Goal: Task Accomplishment & Management: Use online tool/utility

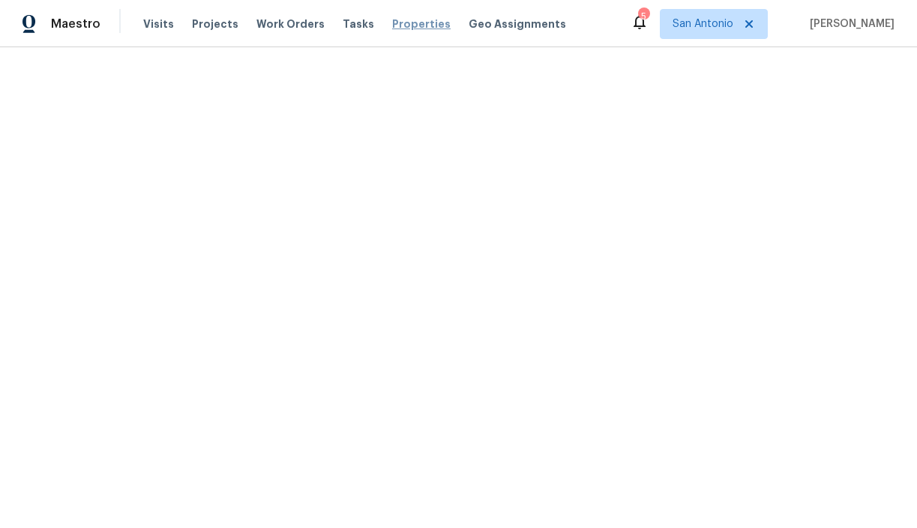
click at [395, 20] on span "Properties" at bounding box center [421, 24] width 59 height 15
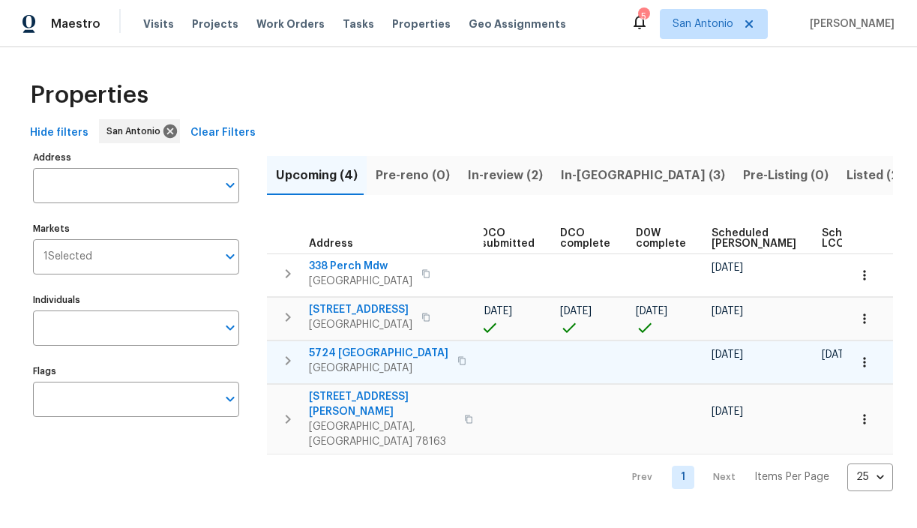
scroll to position [0, 328]
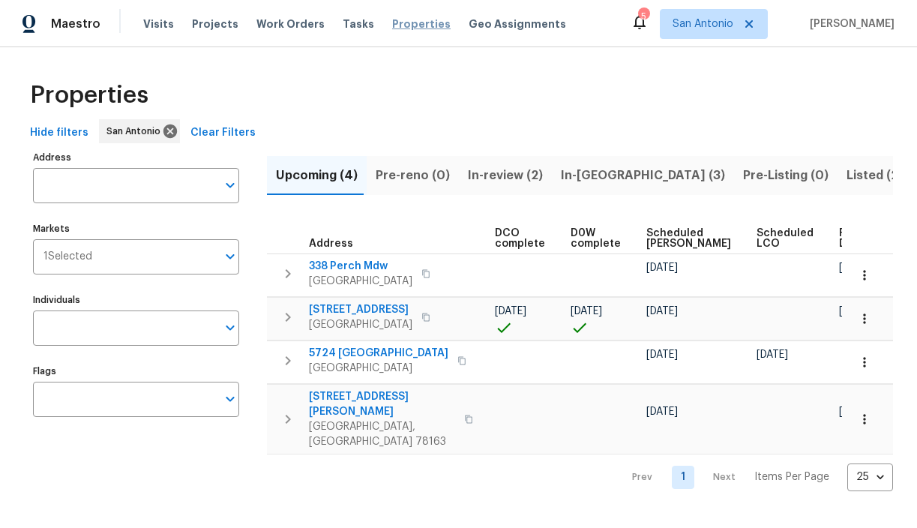
click at [392, 29] on span "Properties" at bounding box center [421, 24] width 59 height 15
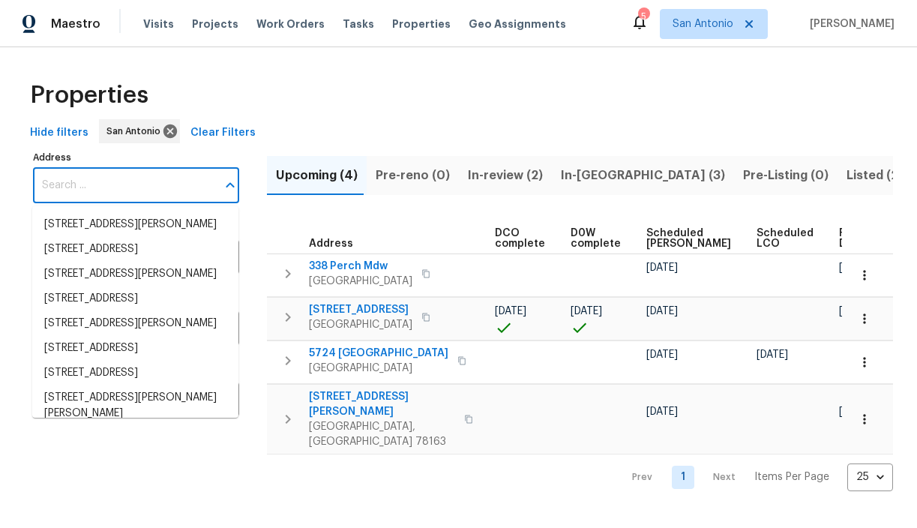
click at [144, 189] on input "Address" at bounding box center [125, 185] width 184 height 35
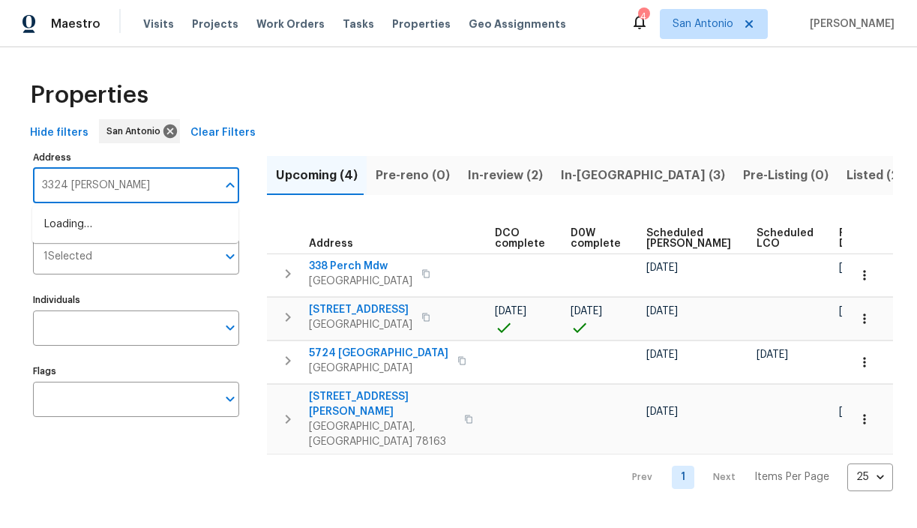
type input "3324 baldwin"
click at [134, 221] on li "3324 Baldwin Park Schertz TX 78154" at bounding box center [135, 224] width 206 height 25
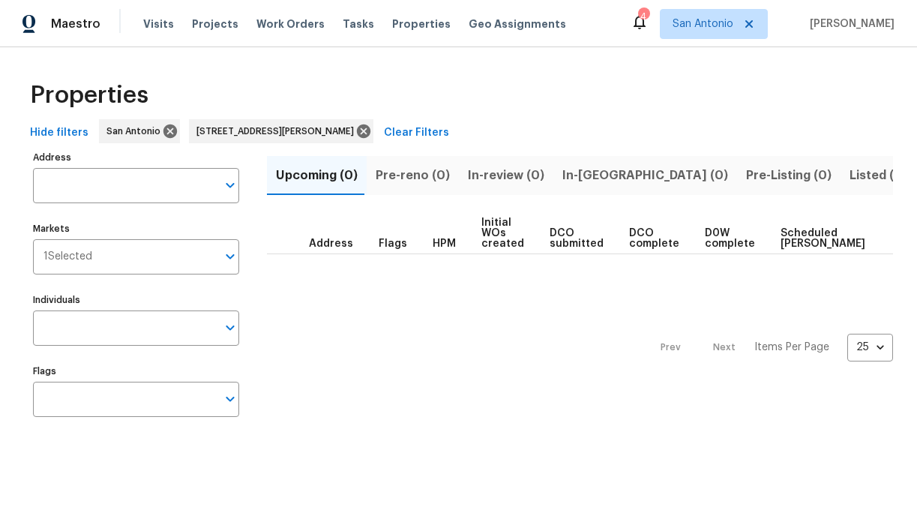
type input "3324 Baldwin Park Schertz TX 78154"
drag, startPoint x: 879, startPoint y: 173, endPoint x: 750, endPoint y: 173, distance: 129.0
click at [750, 173] on div "Upcoming (0) Pre-reno (0) In-review (0) In-reno (0) Pre-Listing (0) Listed (0) …" at bounding box center [580, 175] width 626 height 39
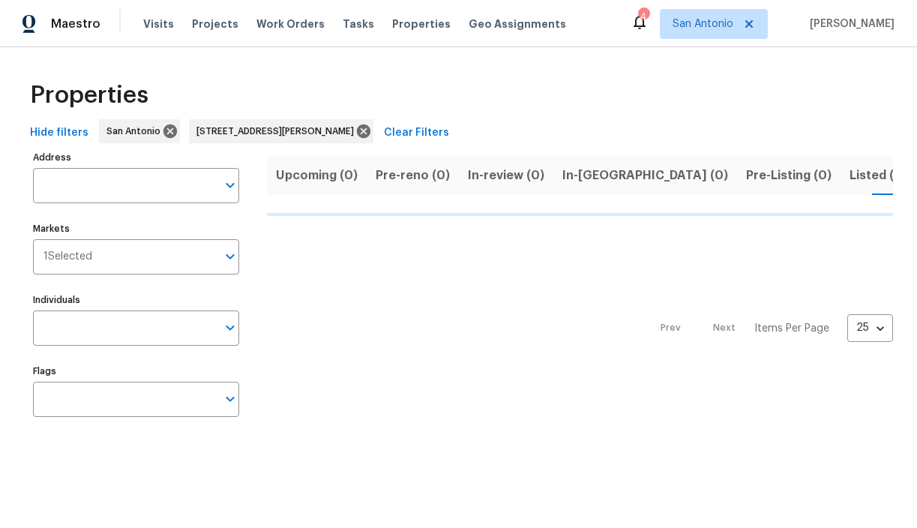
type input "3324 Baldwin Park Schertz TX 78154"
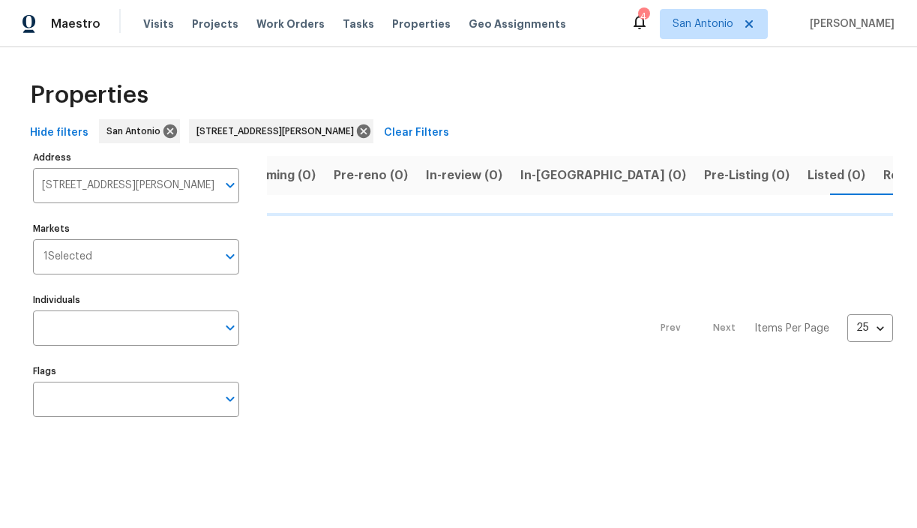
scroll to position [0, 44]
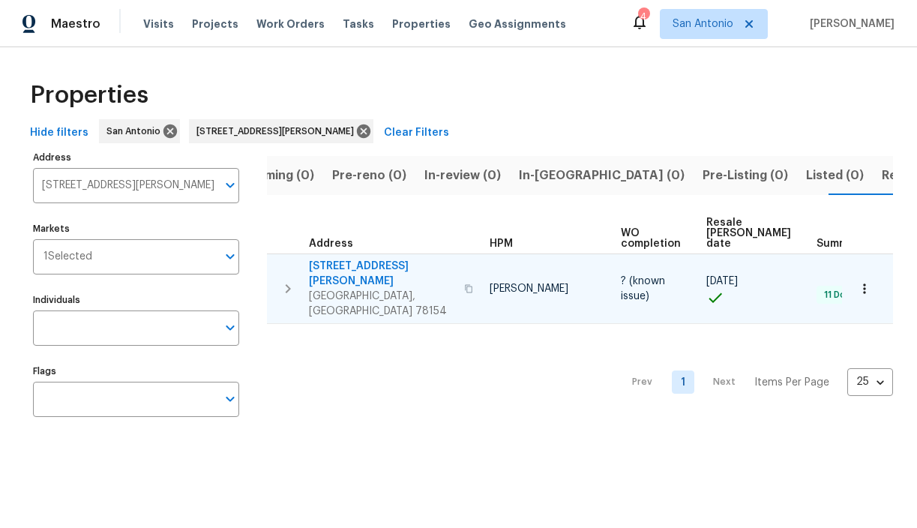
click at [371, 263] on span "3324 Baldwin Park" at bounding box center [382, 274] width 146 height 30
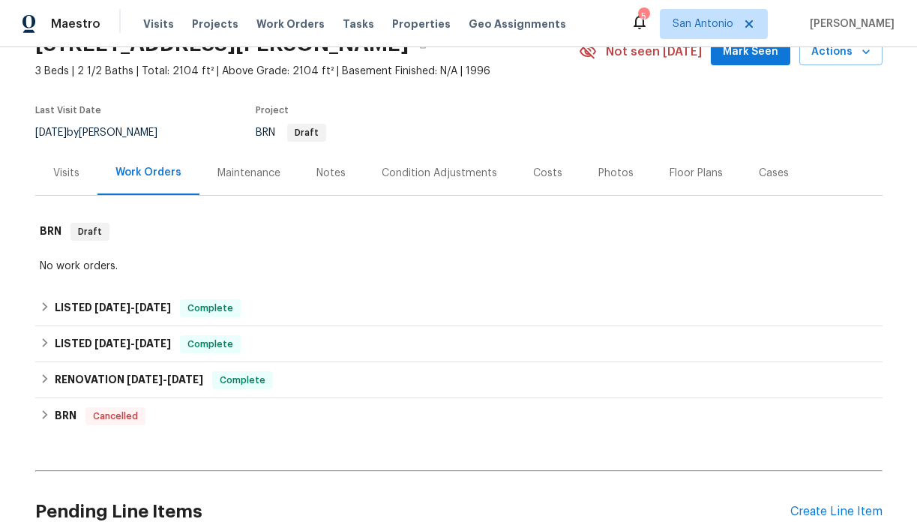
scroll to position [107, 0]
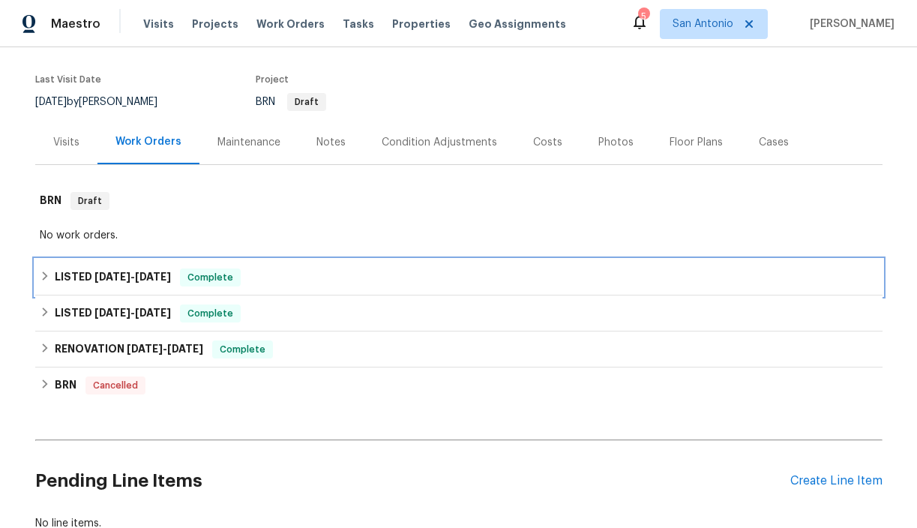
click at [46, 274] on icon at bounding box center [45, 276] width 11 height 11
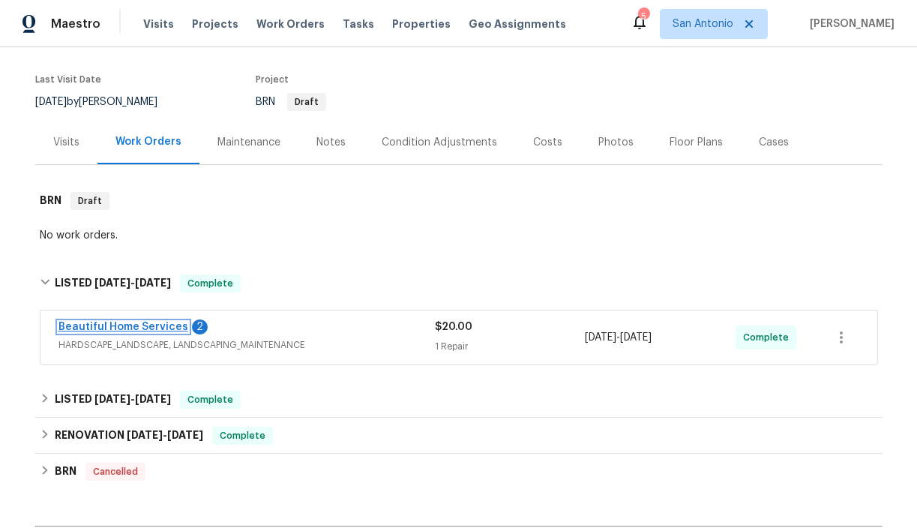
click at [145, 329] on link "Beautiful Home Services" at bounding box center [124, 327] width 130 height 11
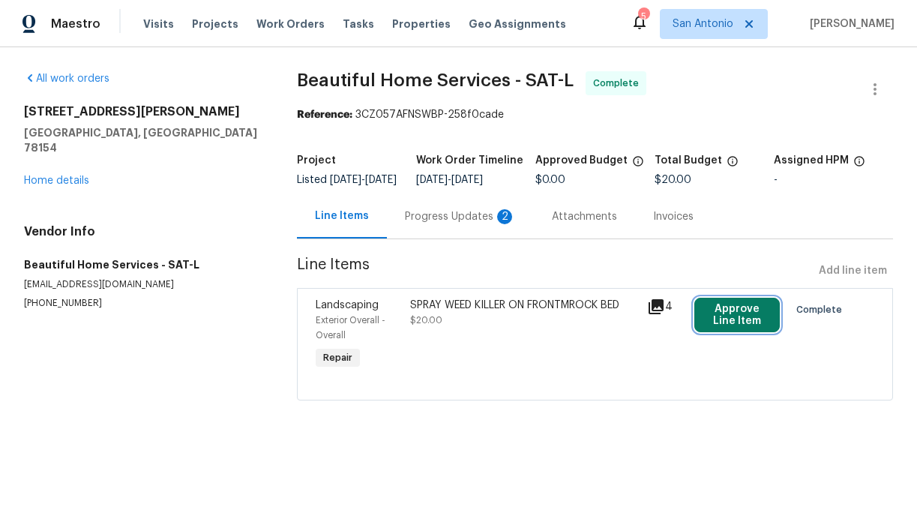
click at [747, 326] on button "Approve Line Item" at bounding box center [738, 315] width 86 height 35
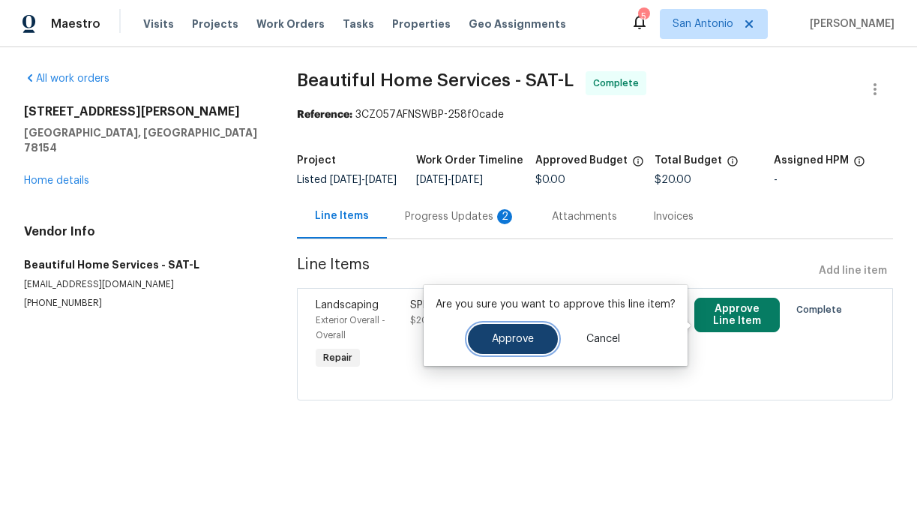
click at [533, 341] on button "Approve" at bounding box center [513, 339] width 90 height 30
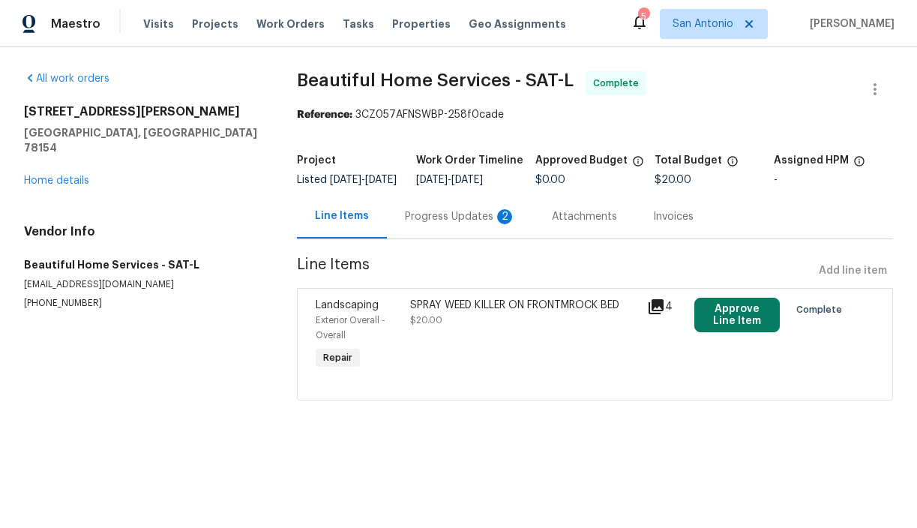
click at [658, 314] on icon at bounding box center [656, 306] width 15 height 15
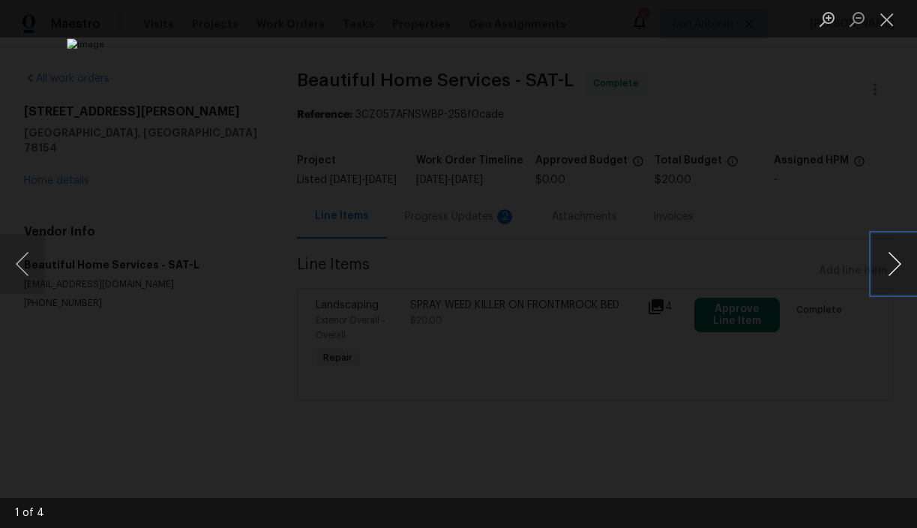
click at [891, 263] on button "Next image" at bounding box center [894, 264] width 45 height 60
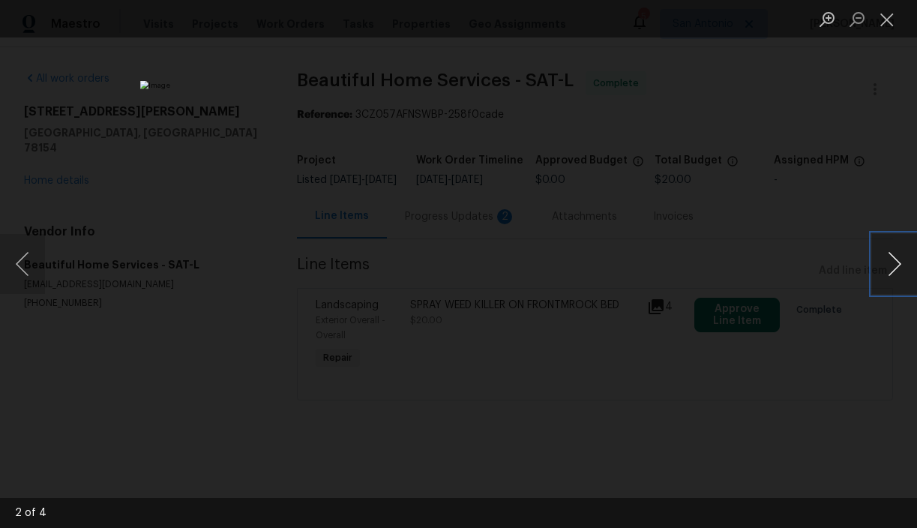
click at [891, 263] on button "Next image" at bounding box center [894, 264] width 45 height 60
click at [890, 29] on button "Close lightbox" at bounding box center [887, 19] width 30 height 26
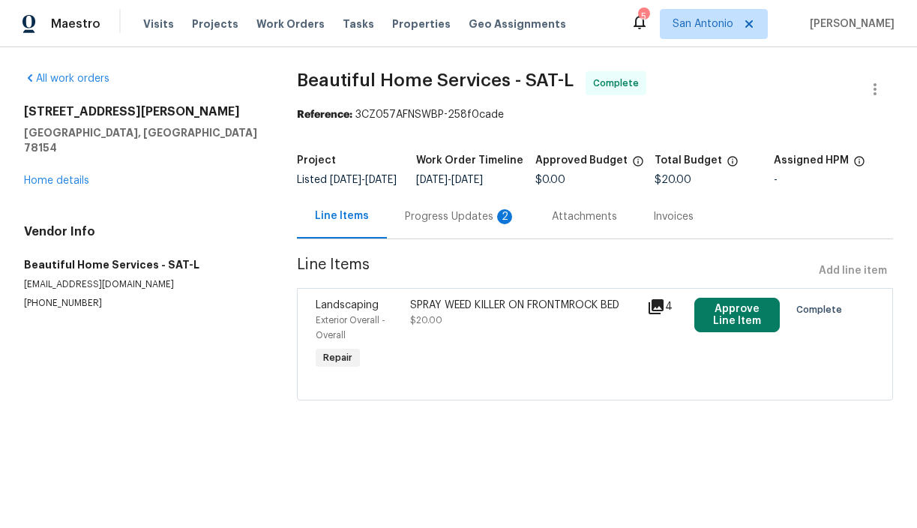
click at [476, 220] on div "Progress Updates 2" at bounding box center [460, 216] width 111 height 15
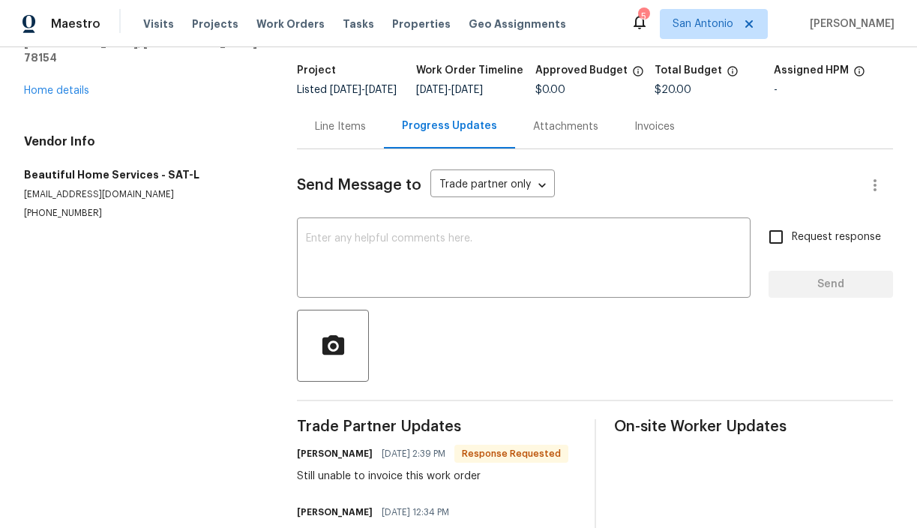
scroll to position [49, 0]
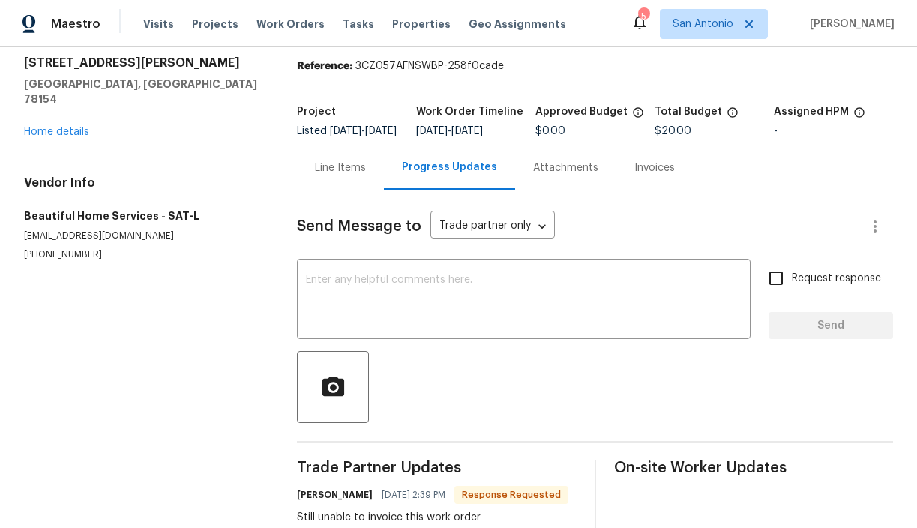
click at [338, 170] on div "Line Items" at bounding box center [340, 168] width 87 height 44
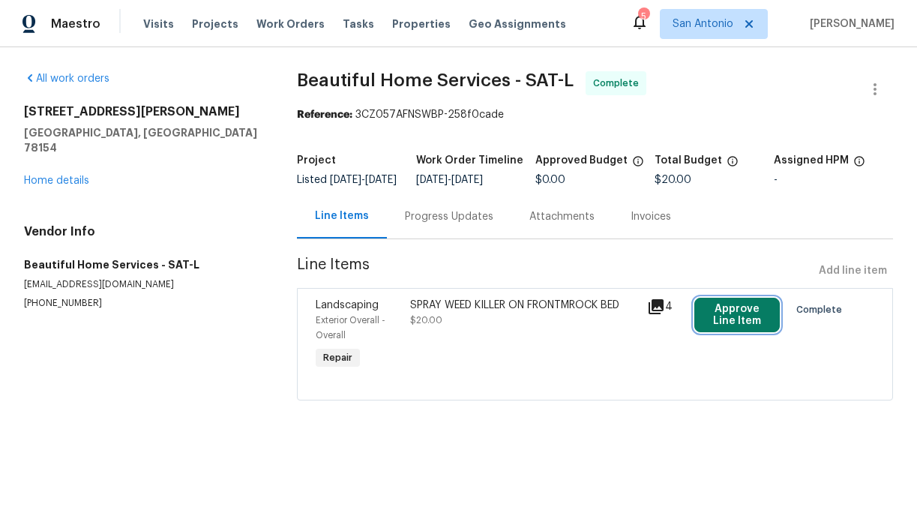
click at [750, 322] on button "Approve Line Item" at bounding box center [738, 315] width 86 height 35
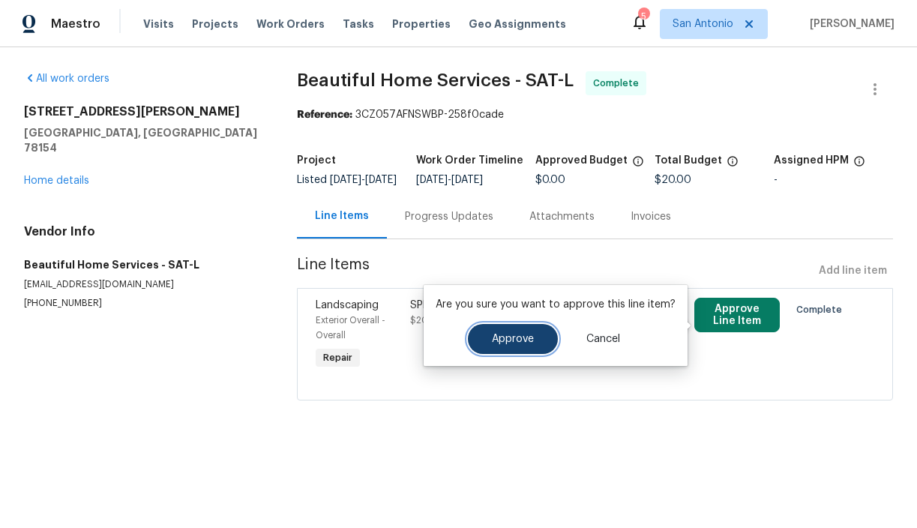
click at [521, 347] on button "Approve" at bounding box center [513, 339] width 90 height 30
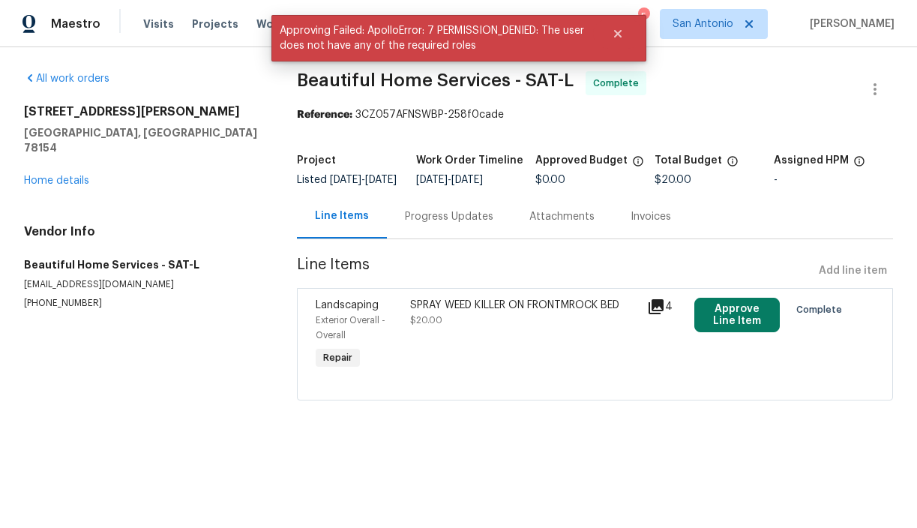
click at [712, 136] on section "Beautiful Home Services - SAT-L Complete Reference: 3CZ057AFNSWBP-258f0cade Pro…" at bounding box center [595, 244] width 596 height 347
click at [669, 239] on div "Invoices" at bounding box center [651, 216] width 77 height 44
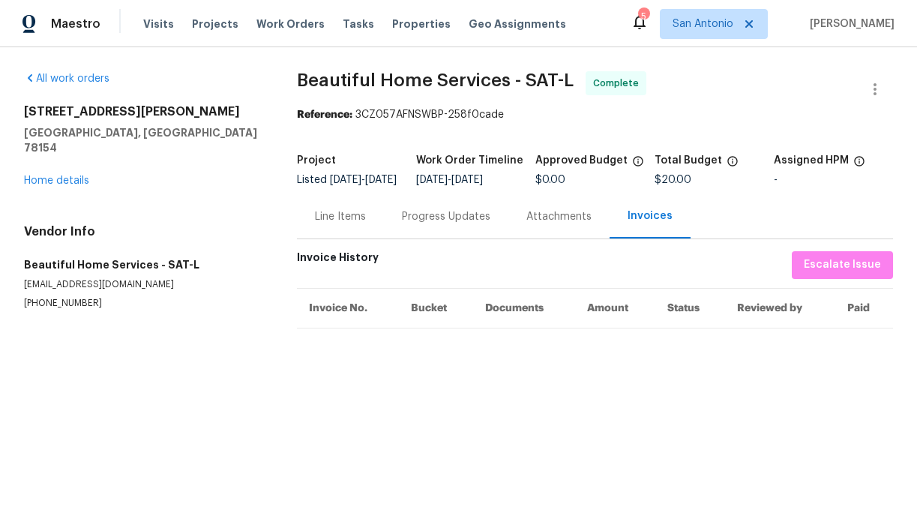
click at [454, 224] on div "Progress Updates" at bounding box center [446, 216] width 89 height 15
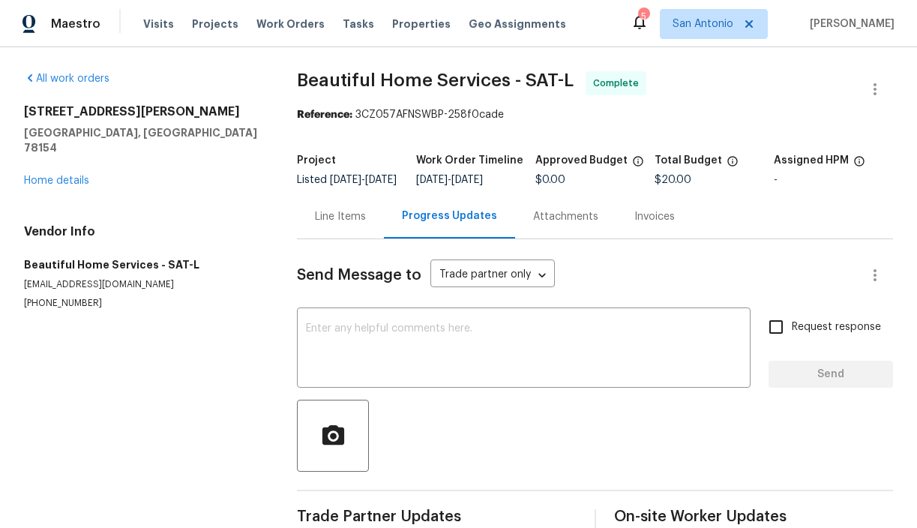
click at [345, 222] on div "Line Items" at bounding box center [340, 216] width 51 height 15
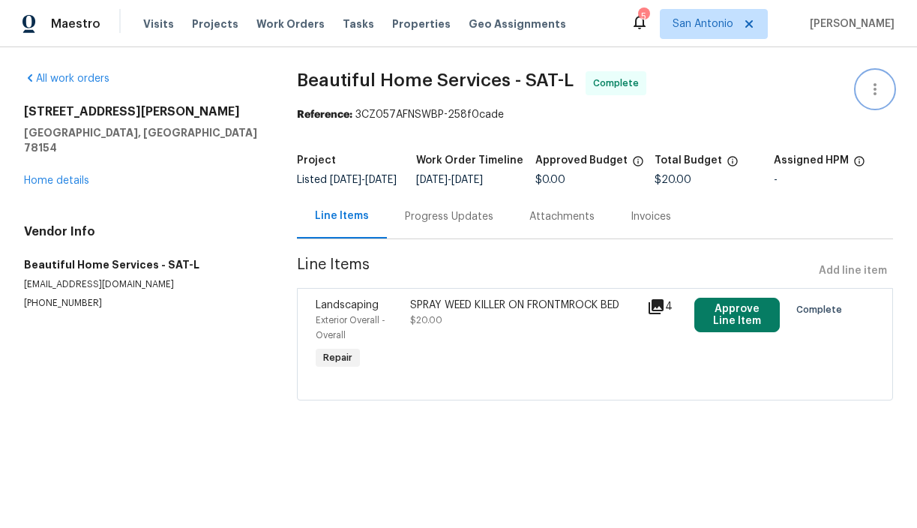
click at [874, 94] on icon "button" at bounding box center [875, 89] width 3 height 12
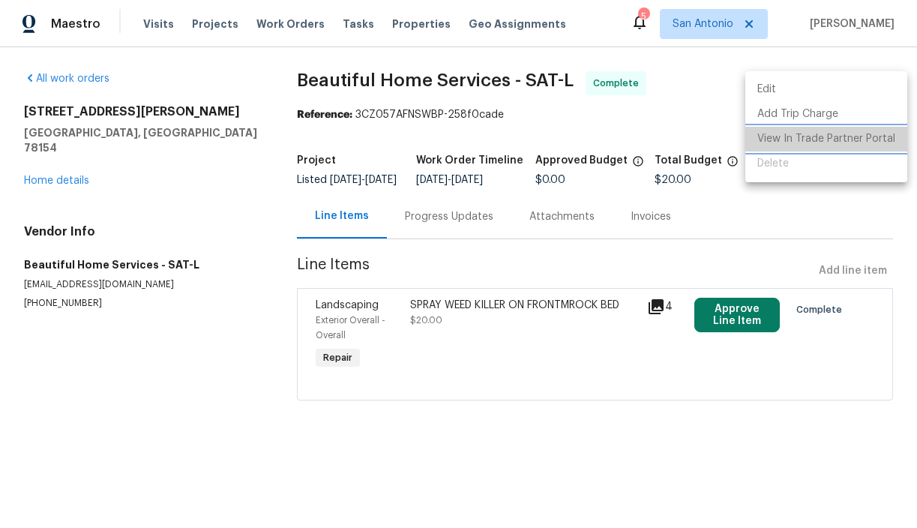
click at [831, 140] on li "View In Trade Partner Portal" at bounding box center [827, 139] width 162 height 25
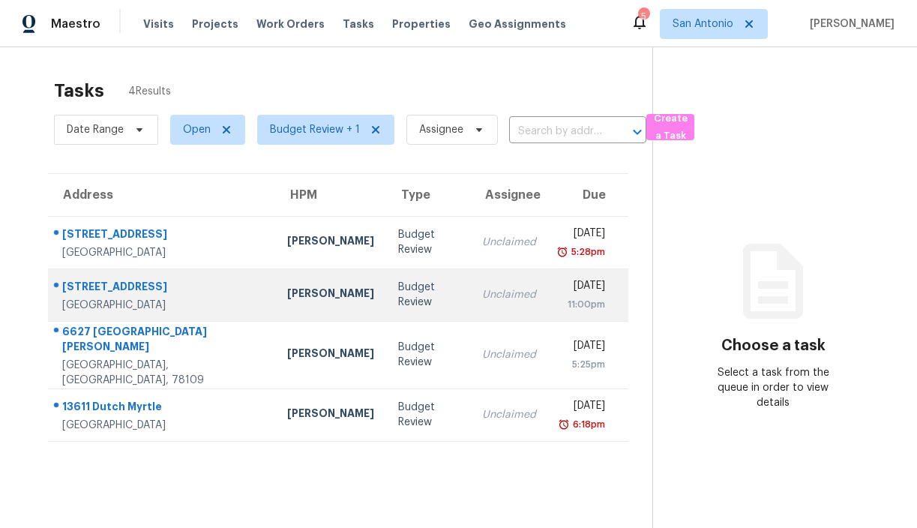
click at [139, 288] on div "[STREET_ADDRESS]" at bounding box center [162, 288] width 201 height 19
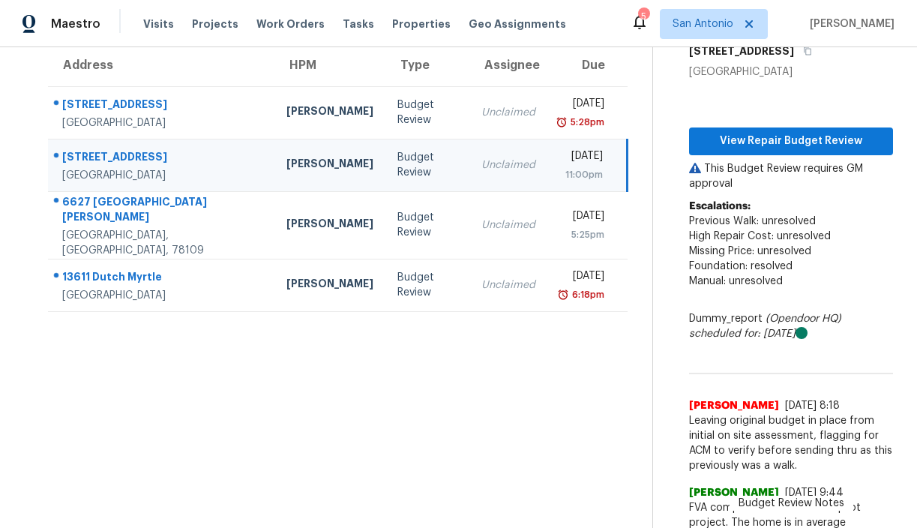
scroll to position [137, 0]
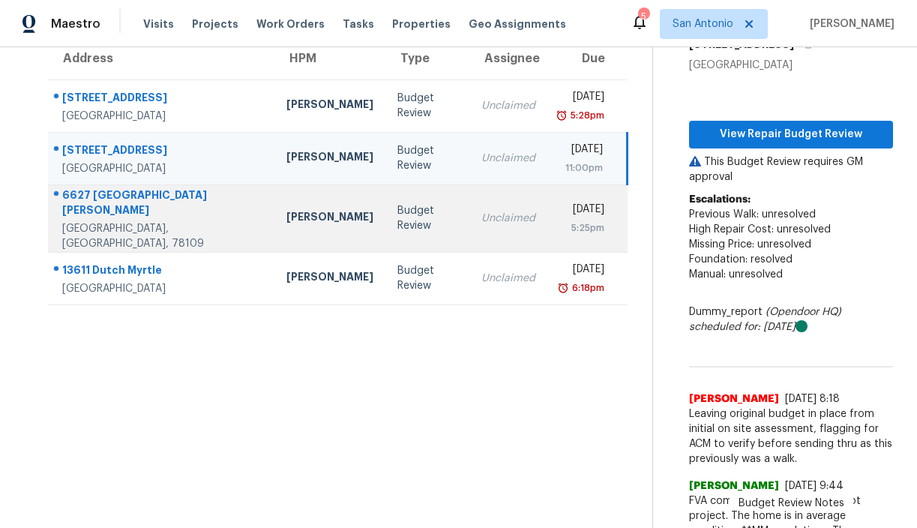
click at [122, 202] on div "6627 [GEOGRAPHIC_DATA][PERSON_NAME]" at bounding box center [162, 205] width 200 height 34
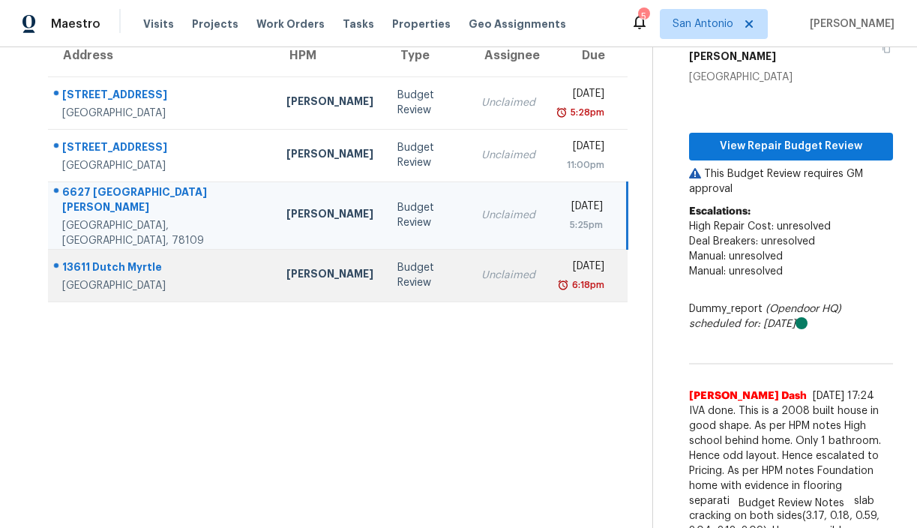
scroll to position [135, 0]
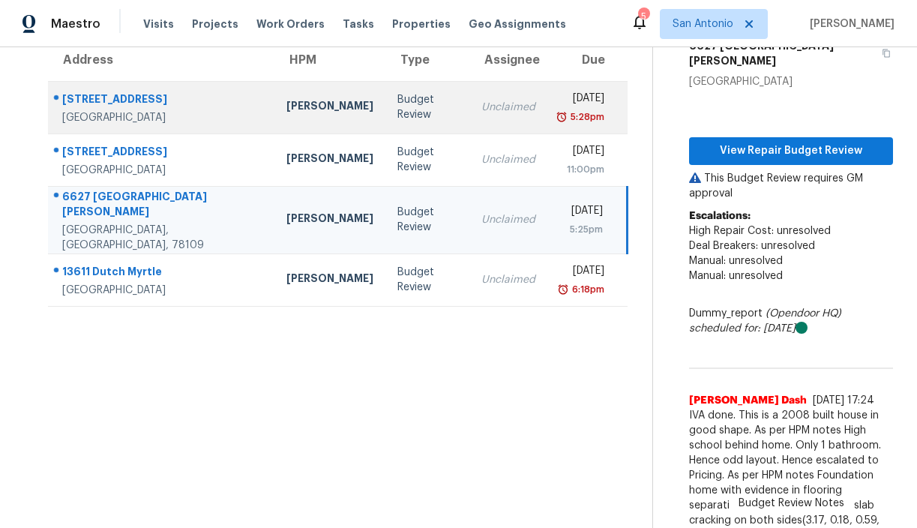
click at [131, 101] on div "[STREET_ADDRESS]" at bounding box center [162, 101] width 200 height 19
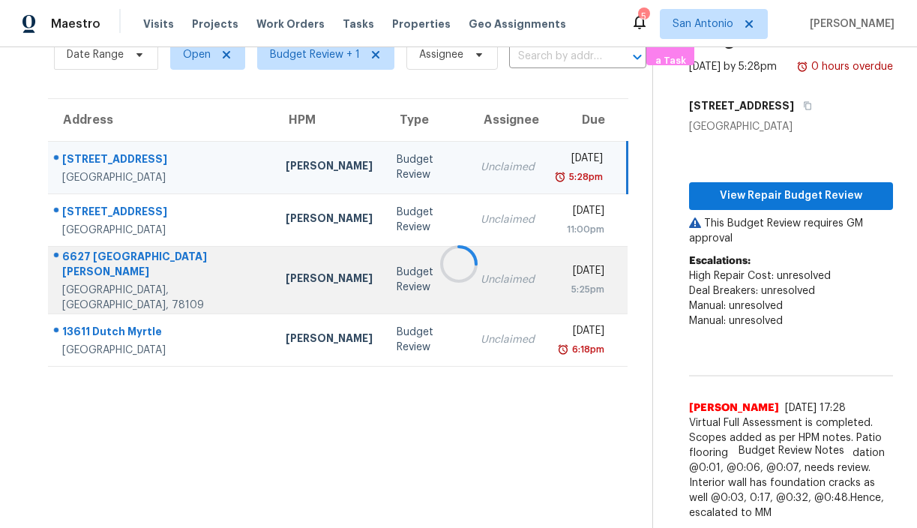
scroll to position [128, 0]
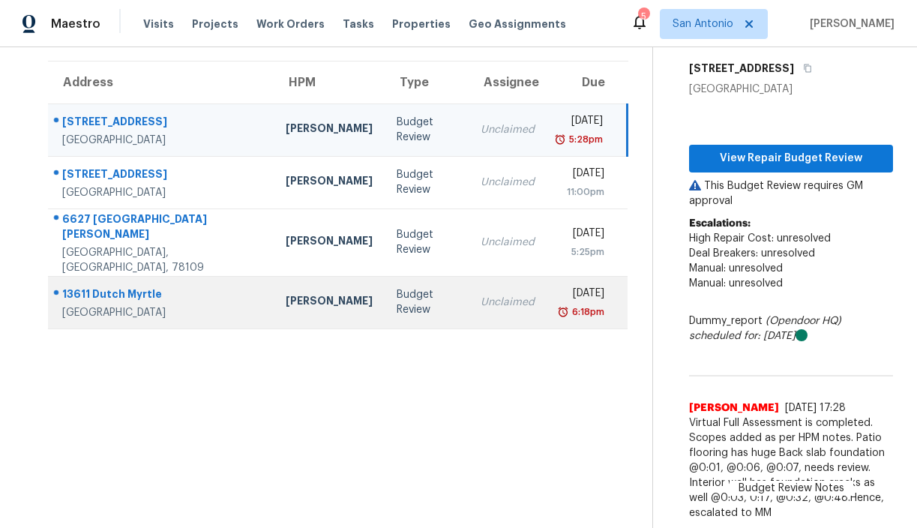
click at [136, 287] on div "13611 Dutch Myrtle" at bounding box center [162, 296] width 200 height 19
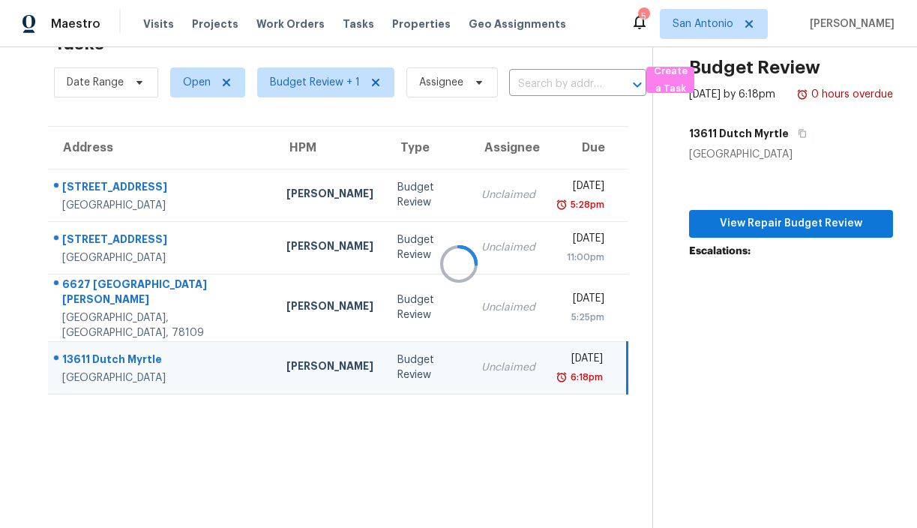
scroll to position [47, 0]
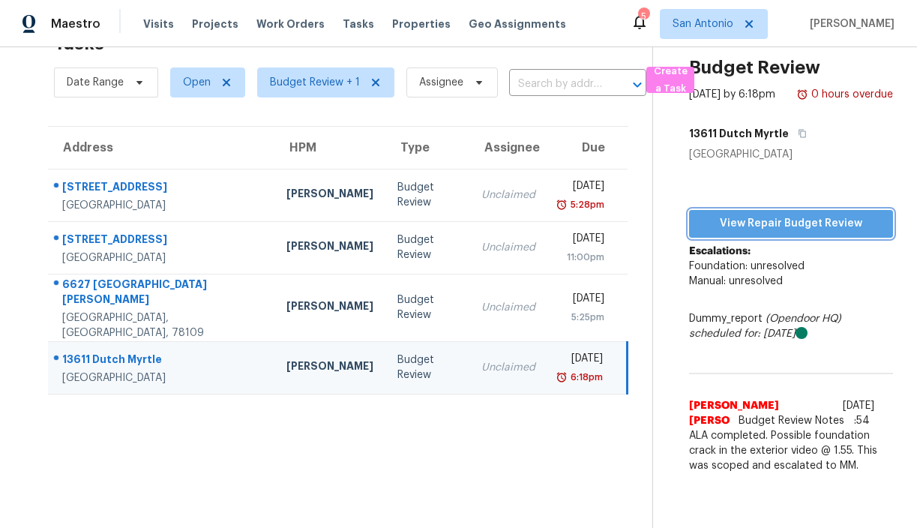
click at [767, 233] on span "View Repair Budget Review" at bounding box center [791, 224] width 180 height 19
